Goal: Communication & Community: Answer question/provide support

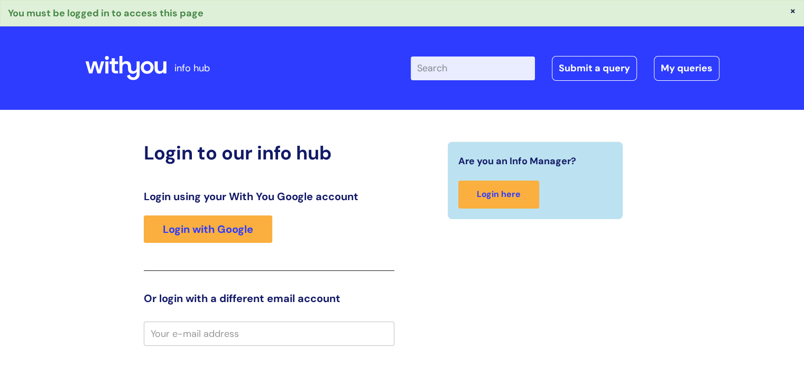
click at [791, 11] on button "×" at bounding box center [793, 11] width 6 height 10
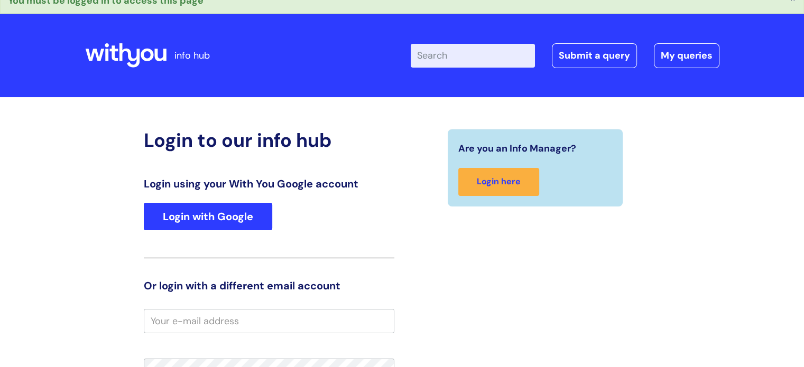
scroll to position [159, 0]
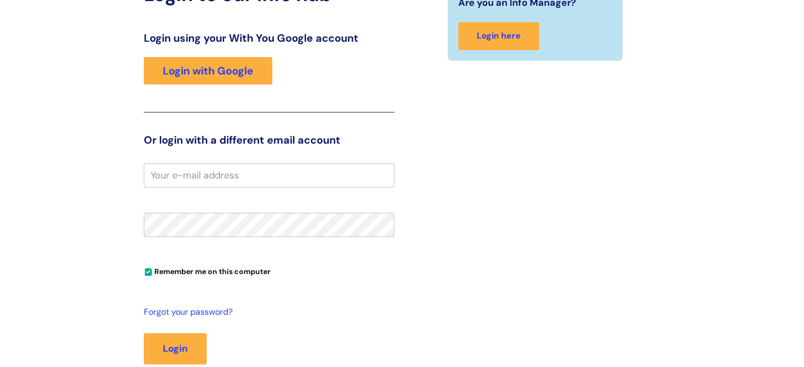
click at [259, 176] on input "email" at bounding box center [269, 175] width 251 height 24
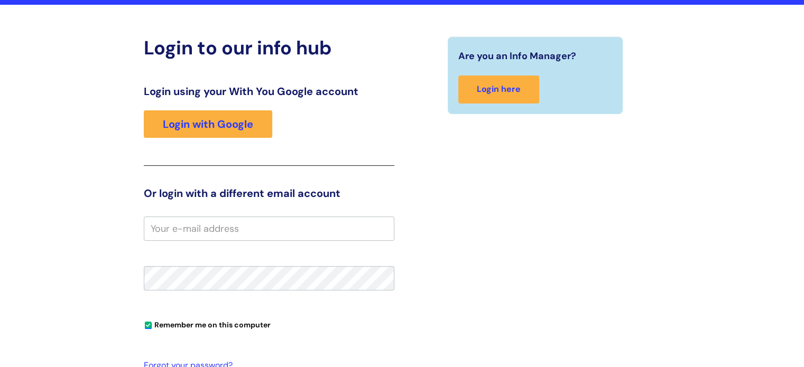
scroll to position [44, 0]
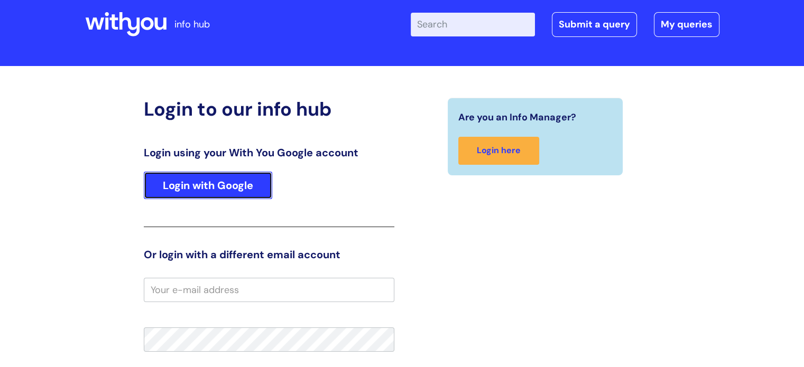
click at [245, 186] on link "Login with Google" at bounding box center [208, 185] width 128 height 27
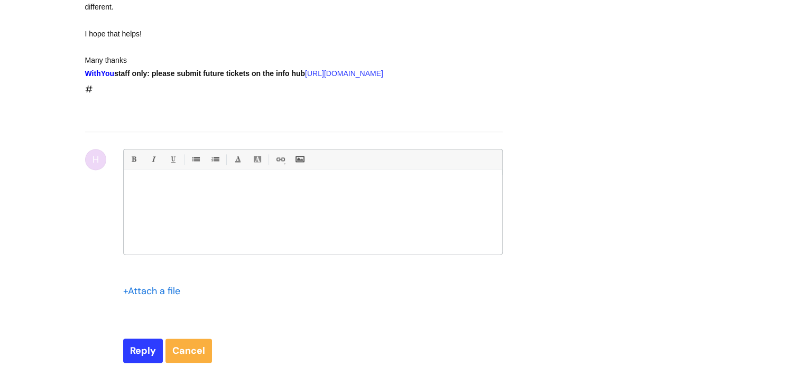
scroll to position [1442, 0]
